Goal: Transaction & Acquisition: Purchase product/service

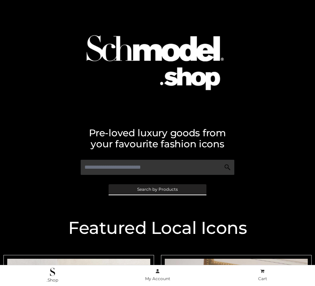
click at [157, 189] on span "Search by Products" at bounding box center [157, 189] width 41 height 4
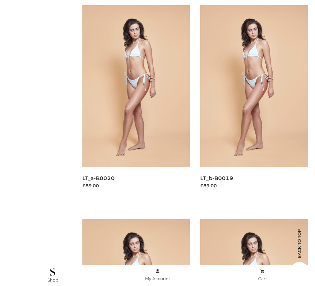
scroll to position [69, 0]
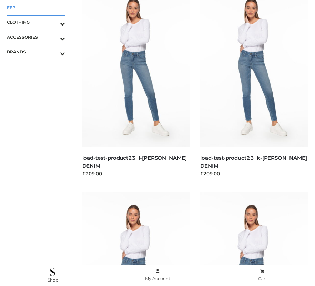
click at [36, 7] on span "FFP" at bounding box center [36, 7] width 58 height 8
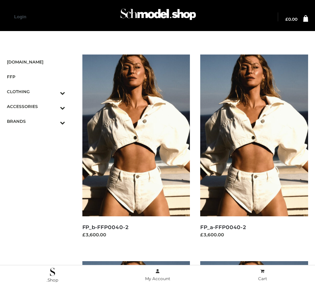
scroll to position [581, 0]
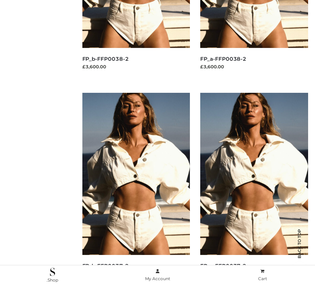
click at [254, 189] on img at bounding box center [254, 174] width 108 height 162
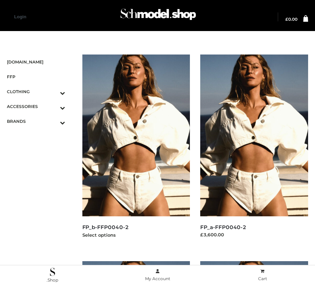
click at [136, 151] on img at bounding box center [136, 135] width 108 height 162
